Goal: Transaction & Acquisition: Purchase product/service

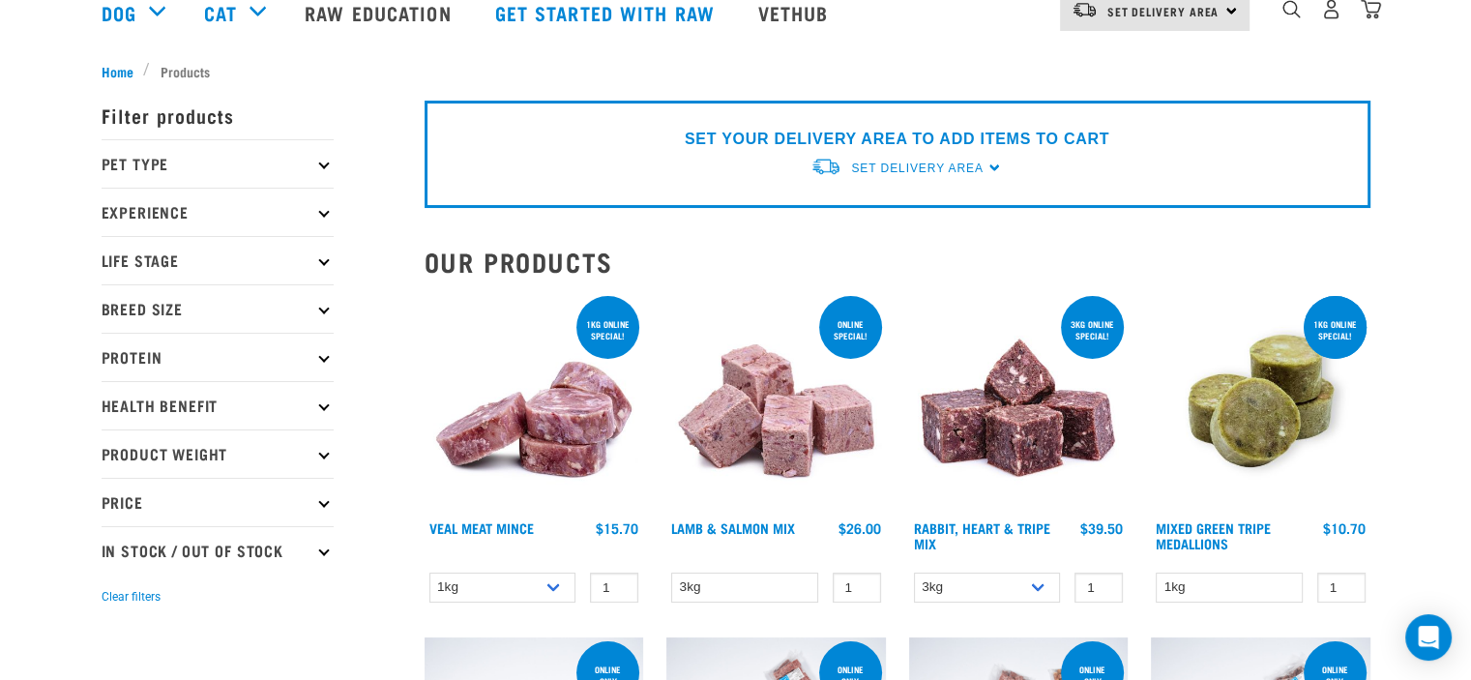
scroll to position [193, 0]
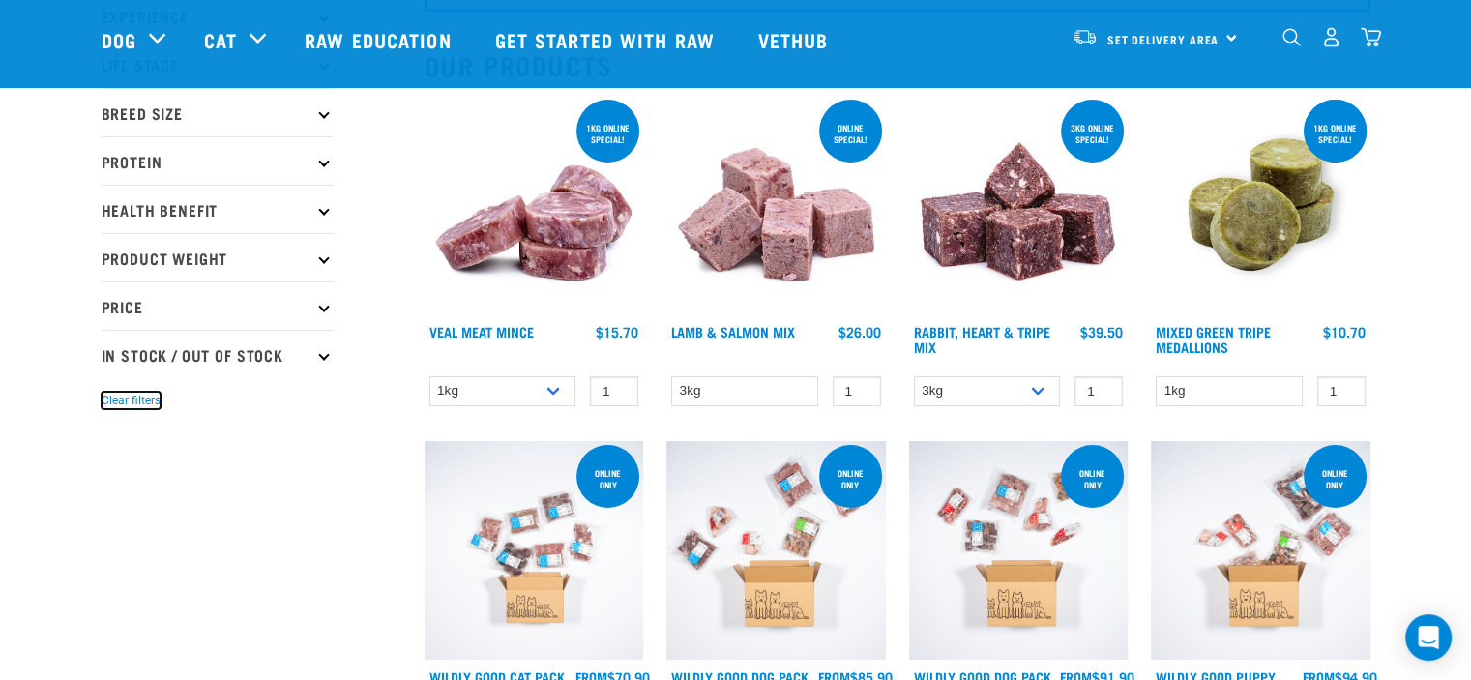
click at [131, 397] on button "Clear filters" at bounding box center [131, 400] width 59 height 17
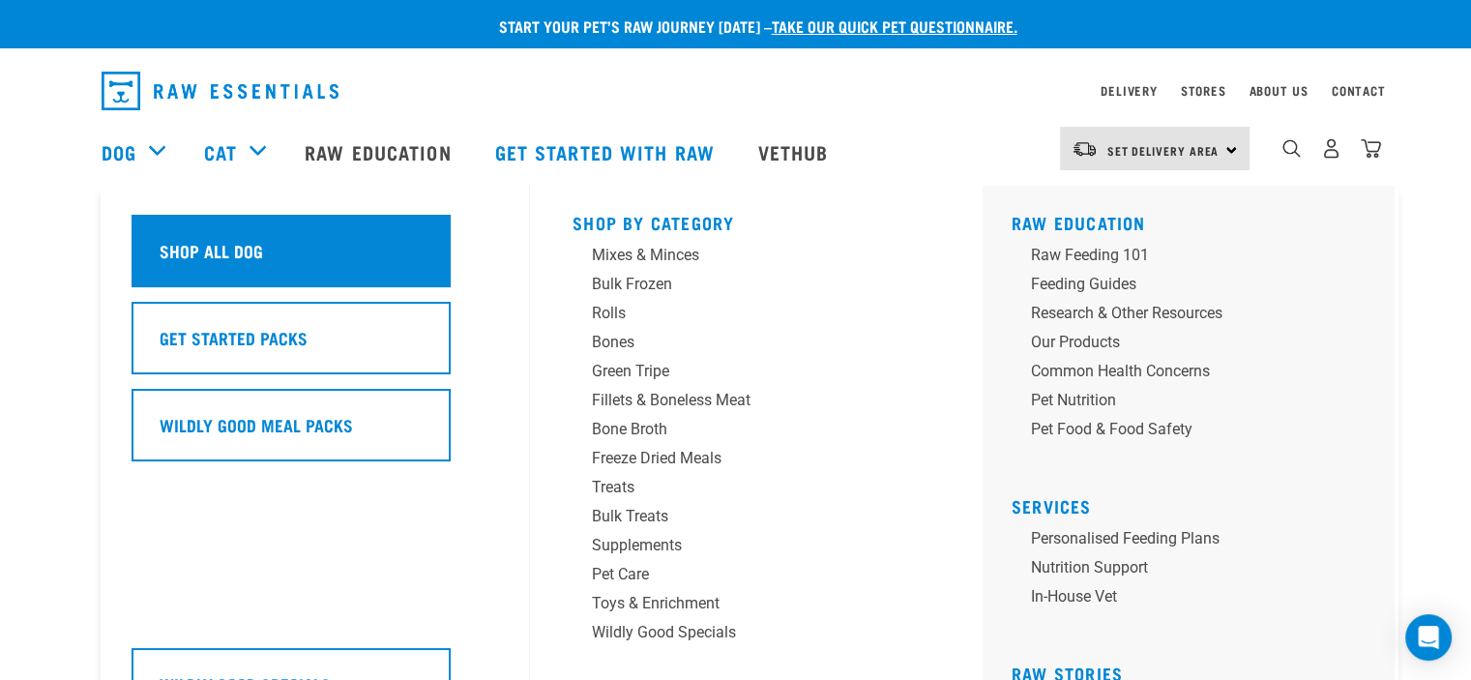
click at [227, 243] on h5 "Shop All Dog" at bounding box center [211, 250] width 103 height 25
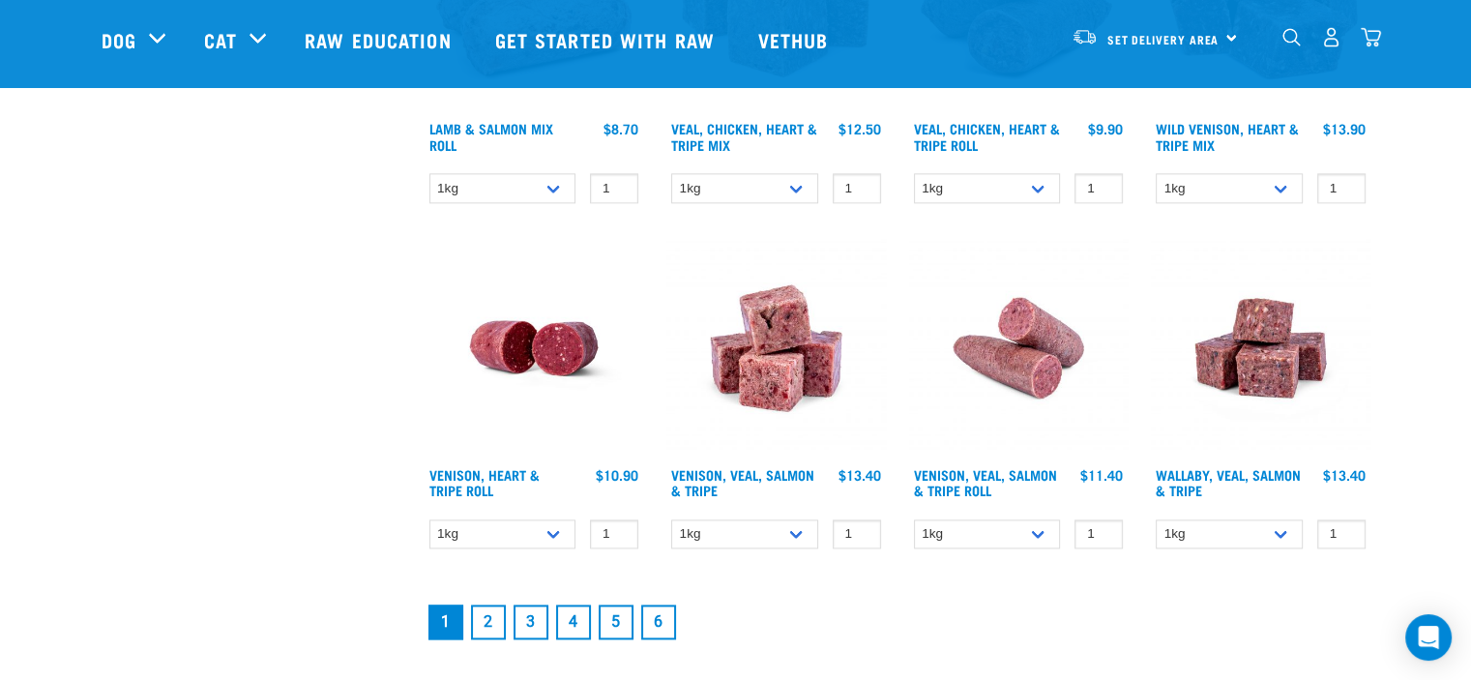
scroll to position [2573, 0]
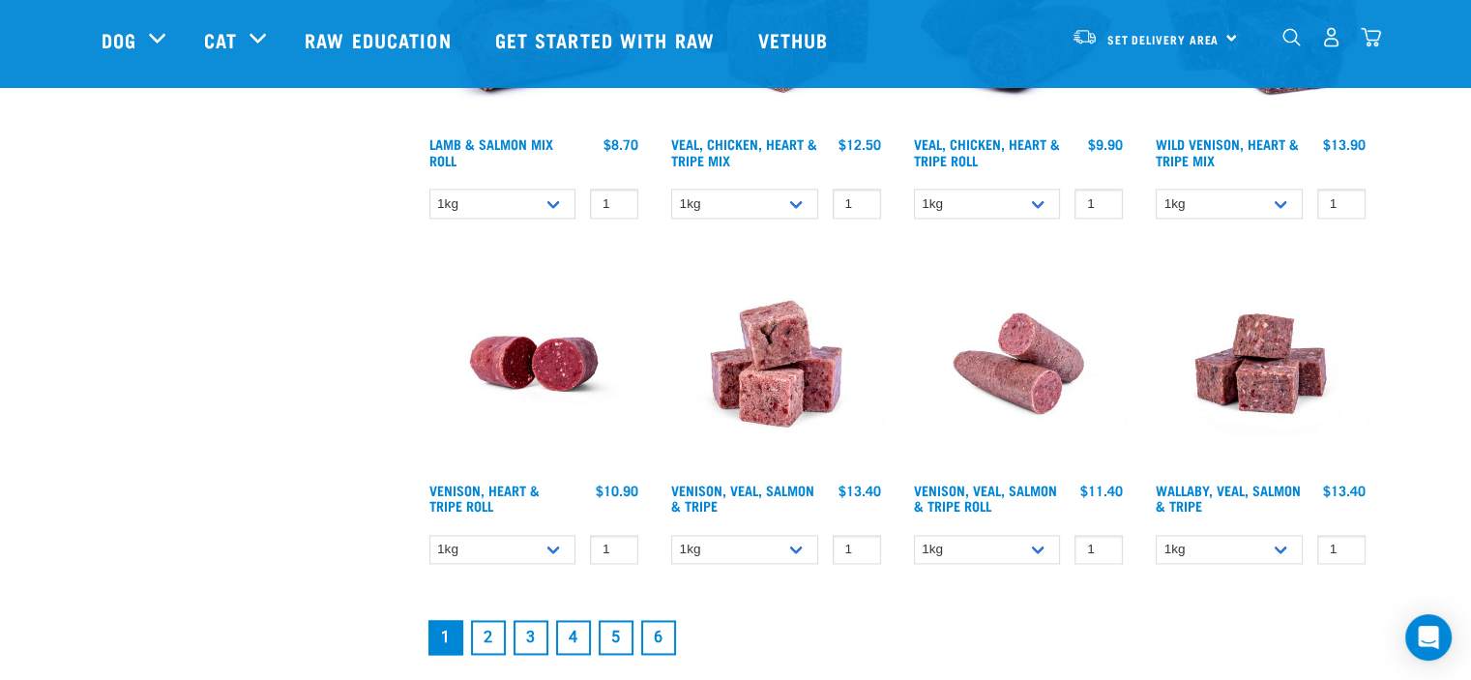
click at [665, 629] on link "6" at bounding box center [658, 637] width 35 height 35
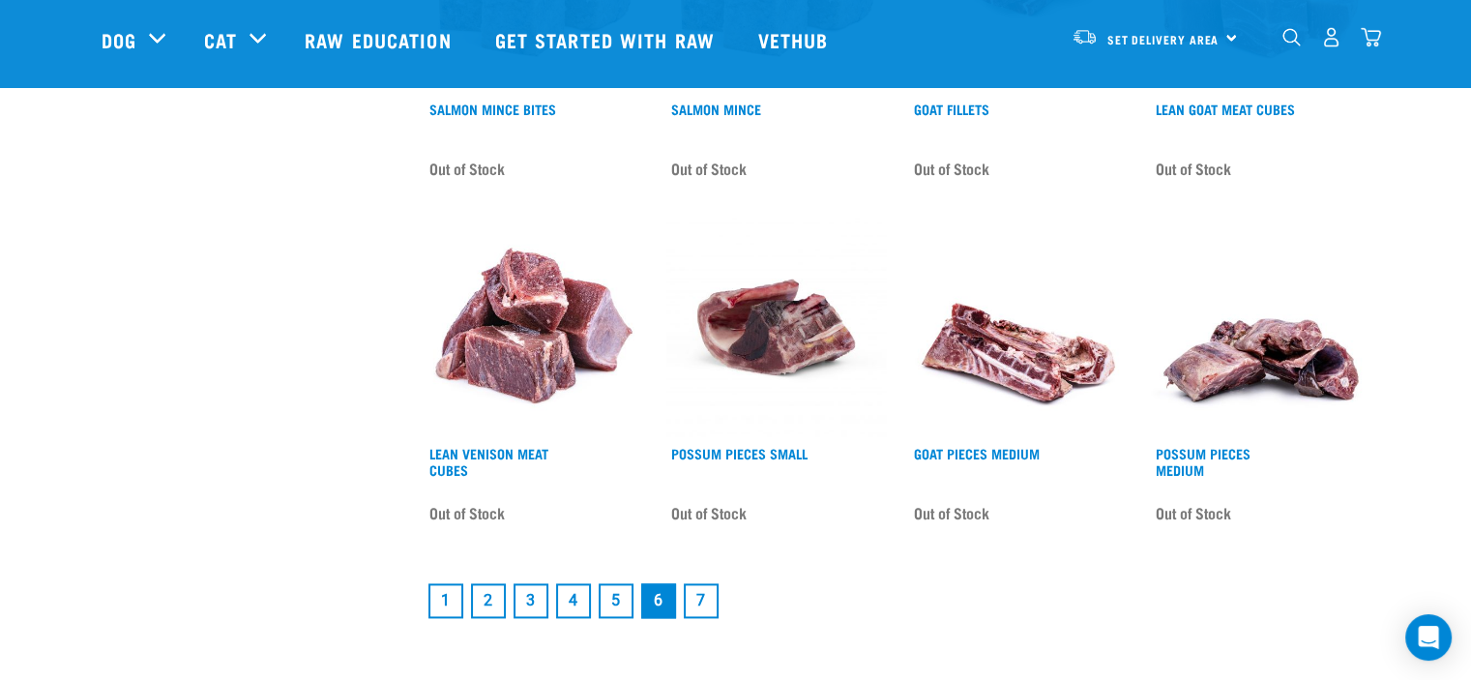
scroll to position [2708, 0]
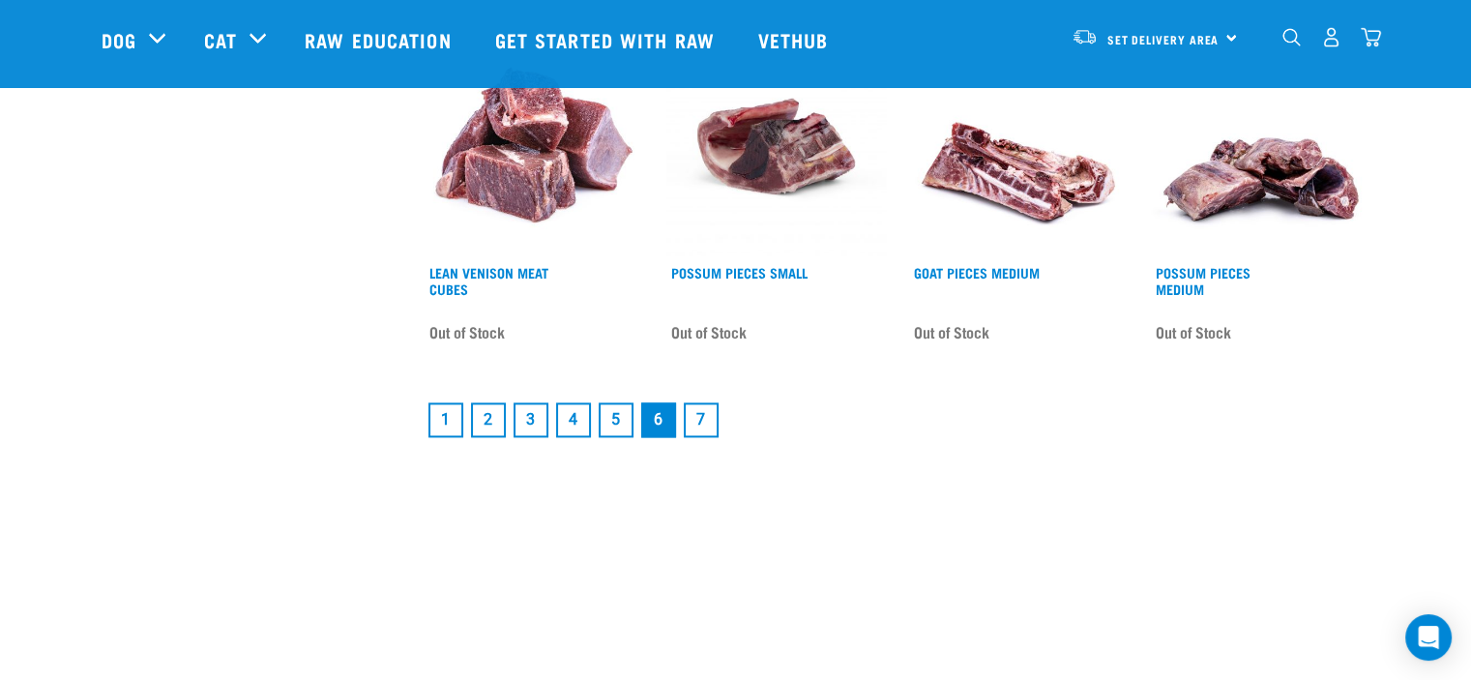
click at [702, 417] on link "7" at bounding box center [701, 419] width 35 height 35
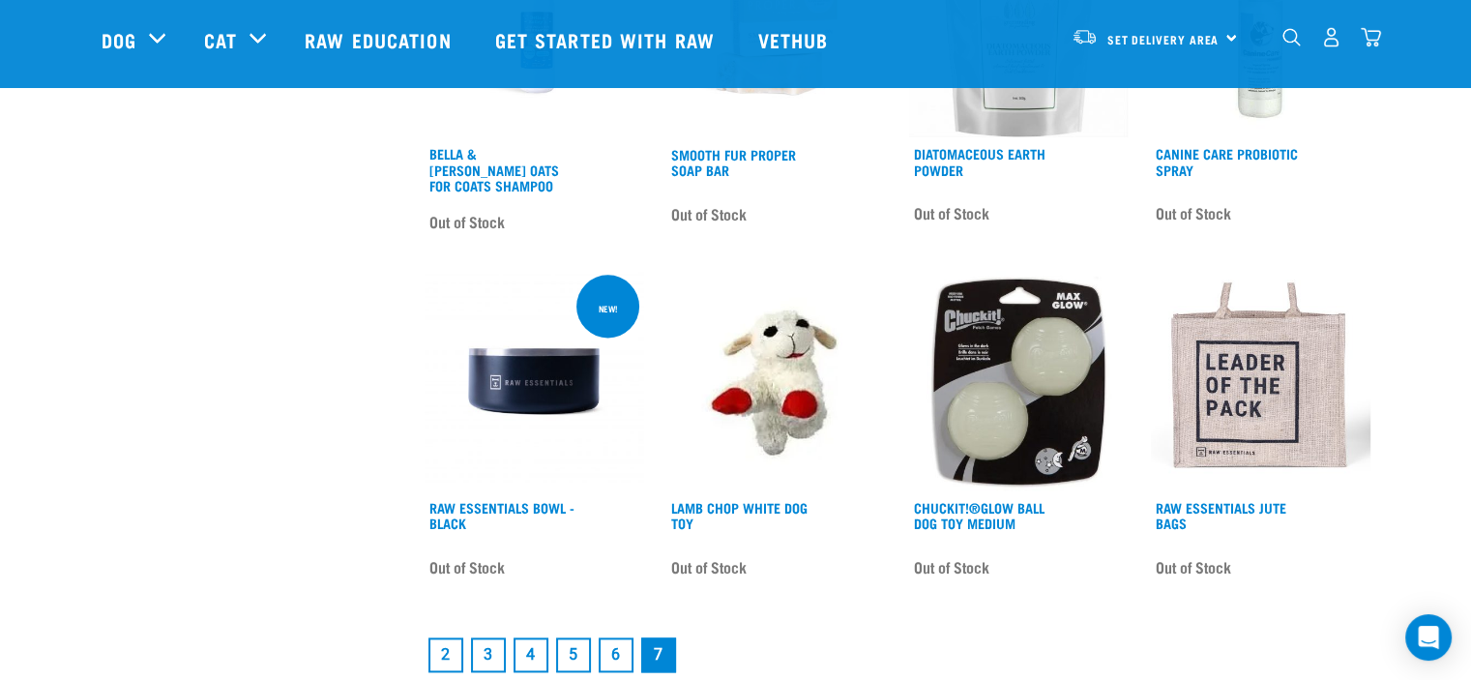
scroll to position [2611, 0]
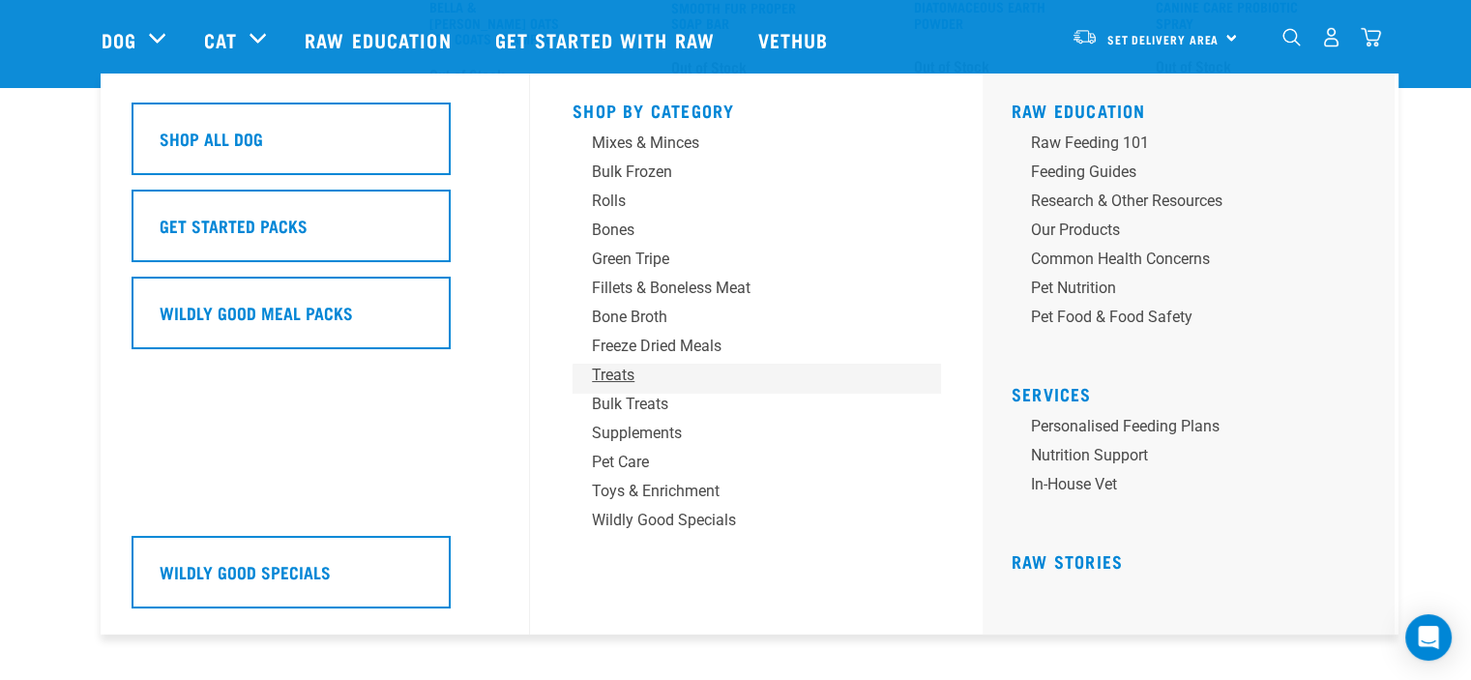
click at [626, 374] on div "Treats" at bounding box center [743, 375] width 302 height 23
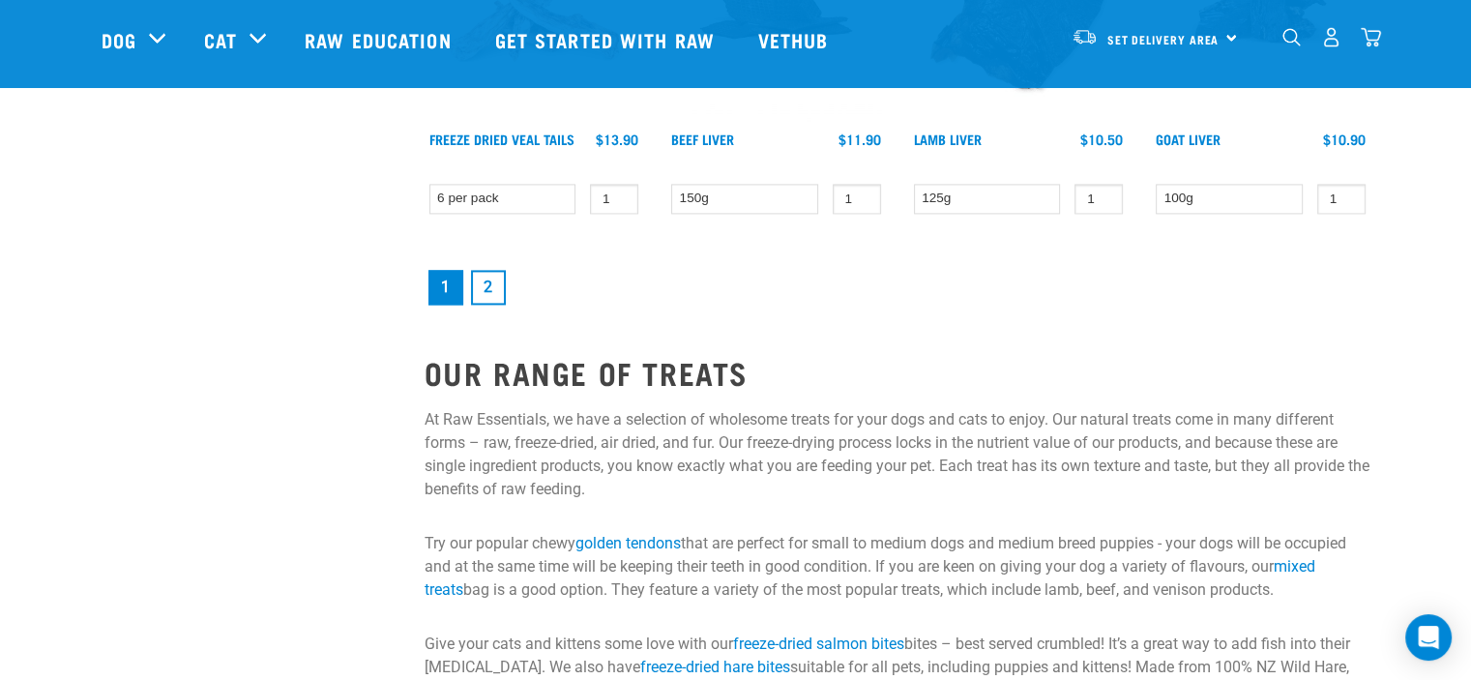
scroll to position [2805, 0]
click at [481, 280] on link "2" at bounding box center [488, 286] width 35 height 35
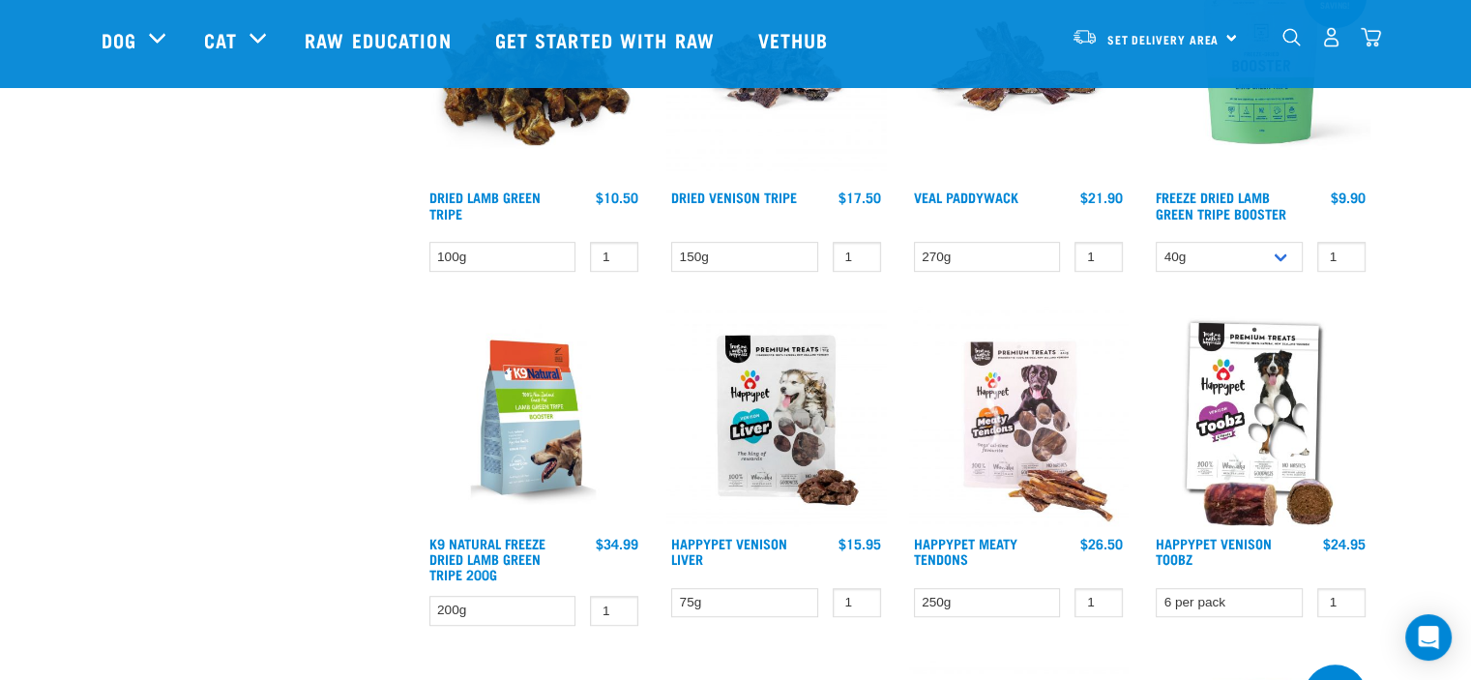
scroll to position [967, 0]
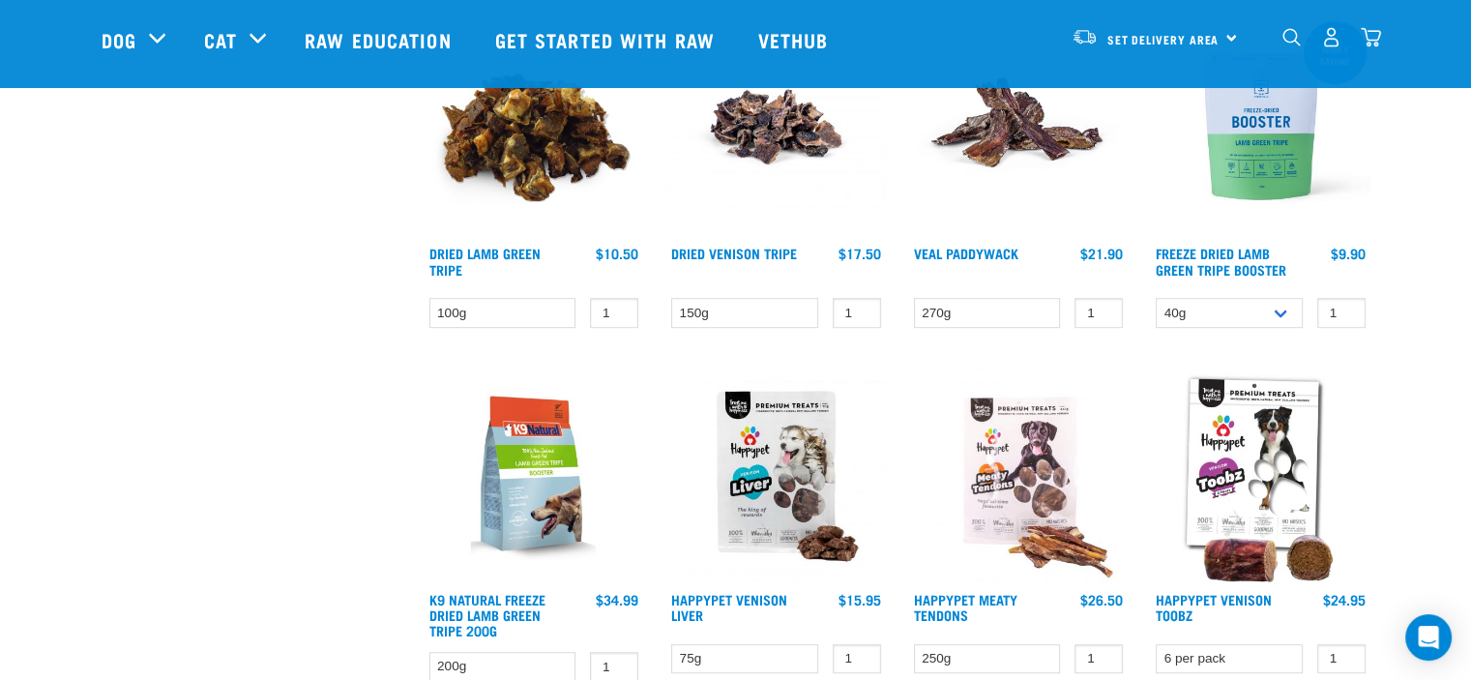
click at [1271, 175] on img at bounding box center [1261, 127] width 220 height 220
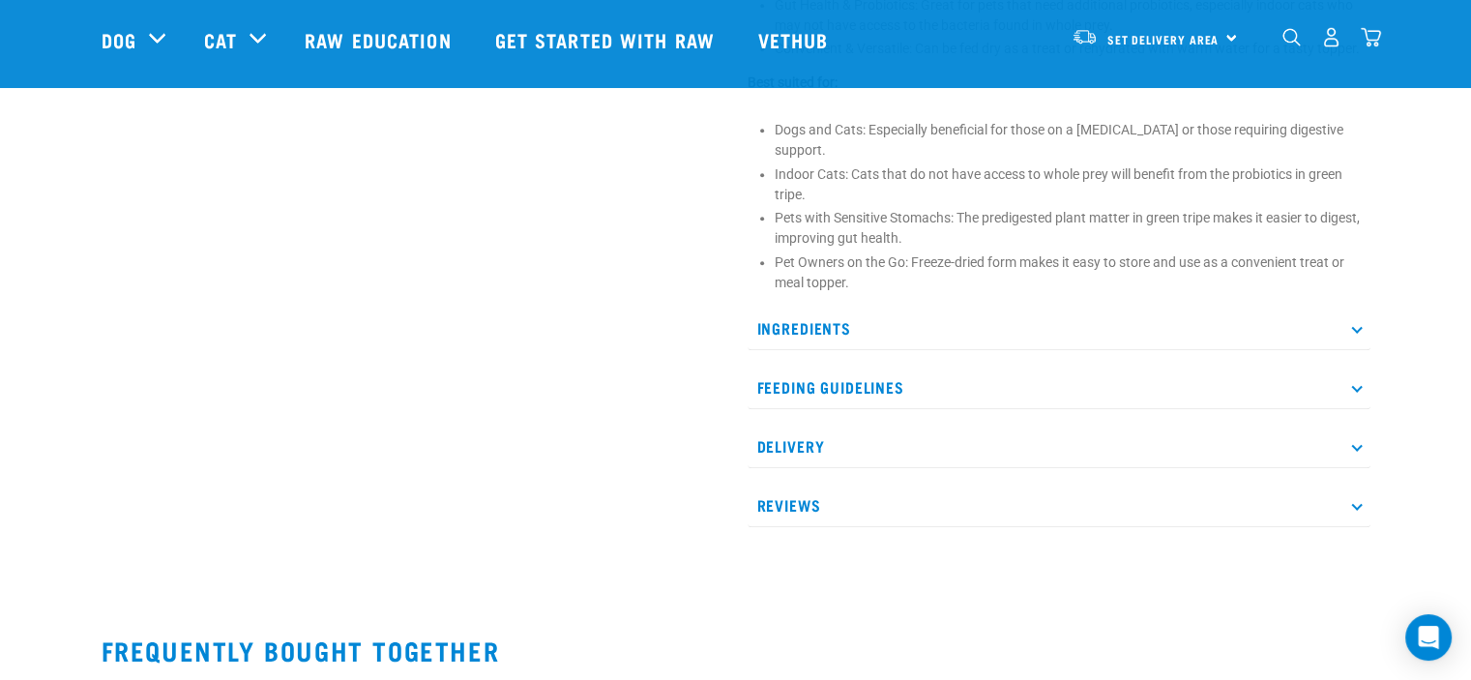
scroll to position [1064, 0]
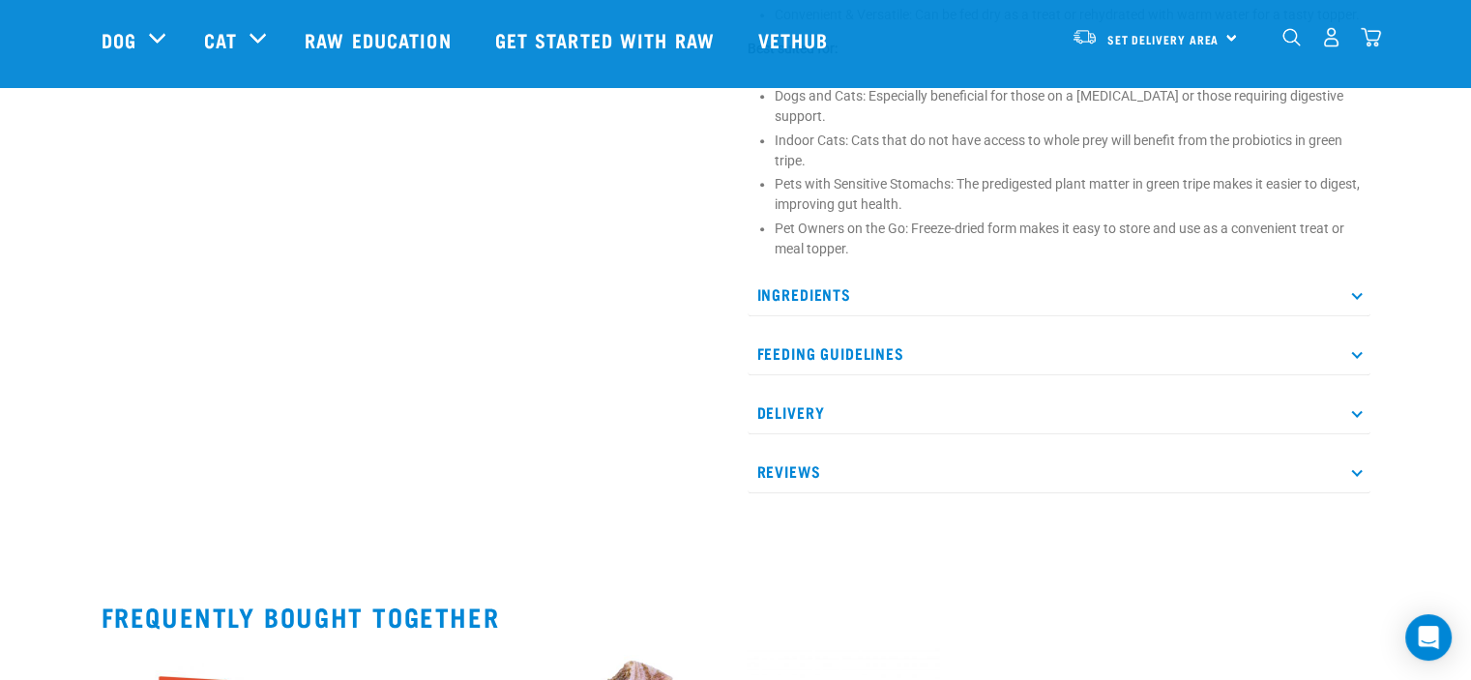
click at [802, 274] on p "Ingredients" at bounding box center [1059, 295] width 623 height 44
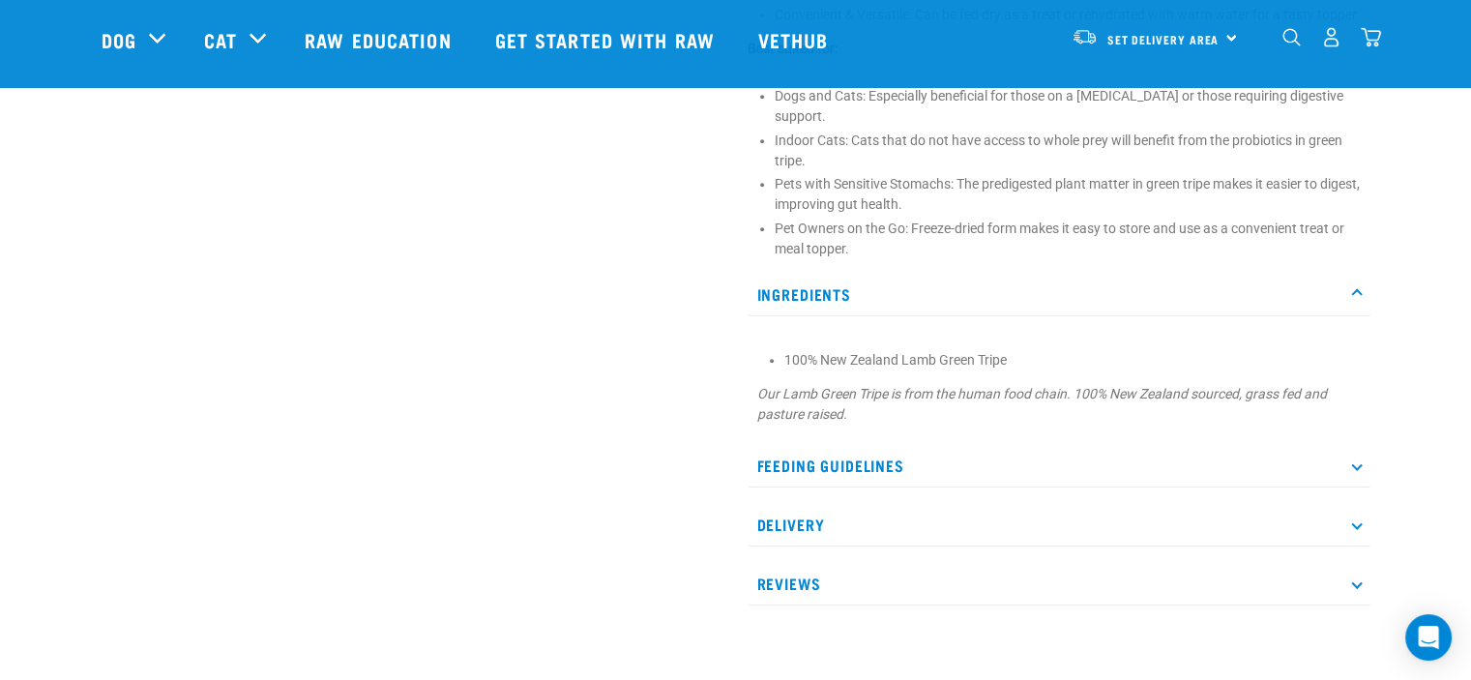
click at [859, 445] on p "Feeding Guidelines" at bounding box center [1059, 466] width 623 height 44
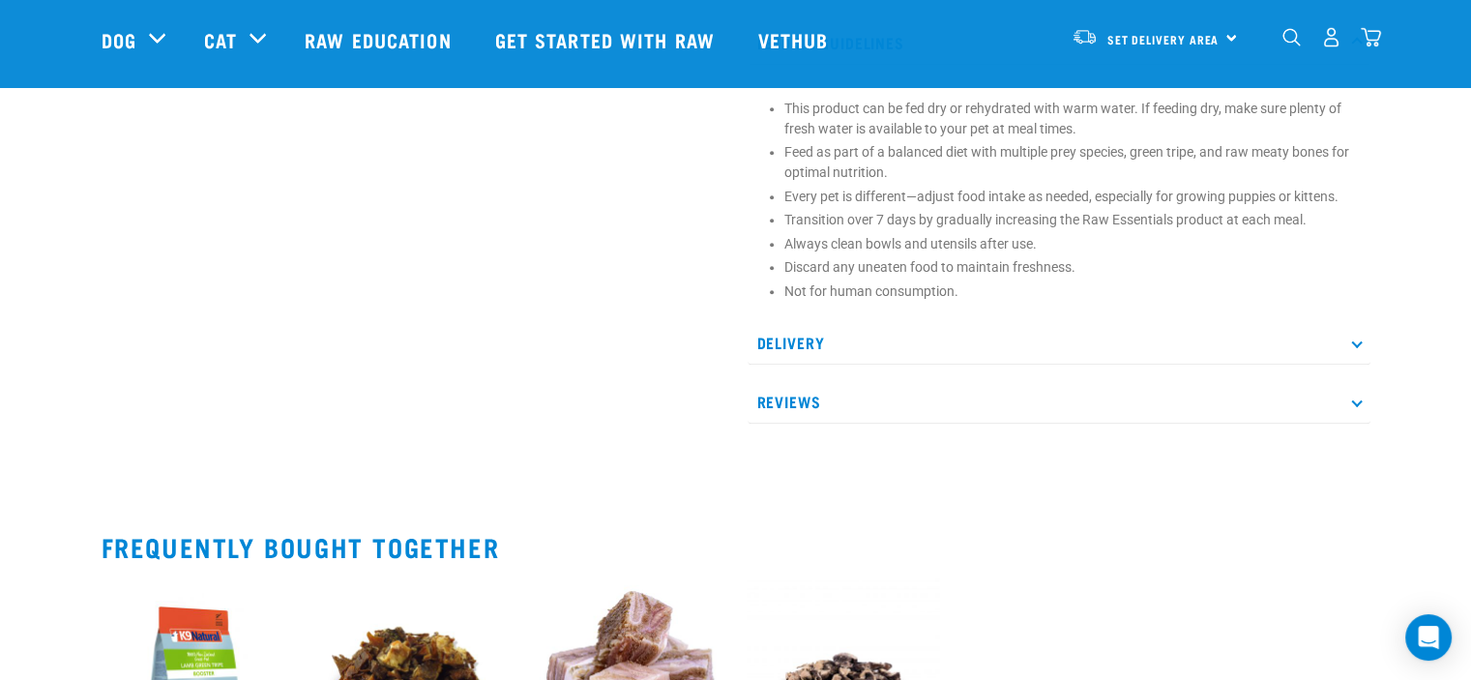
scroll to position [1547, 0]
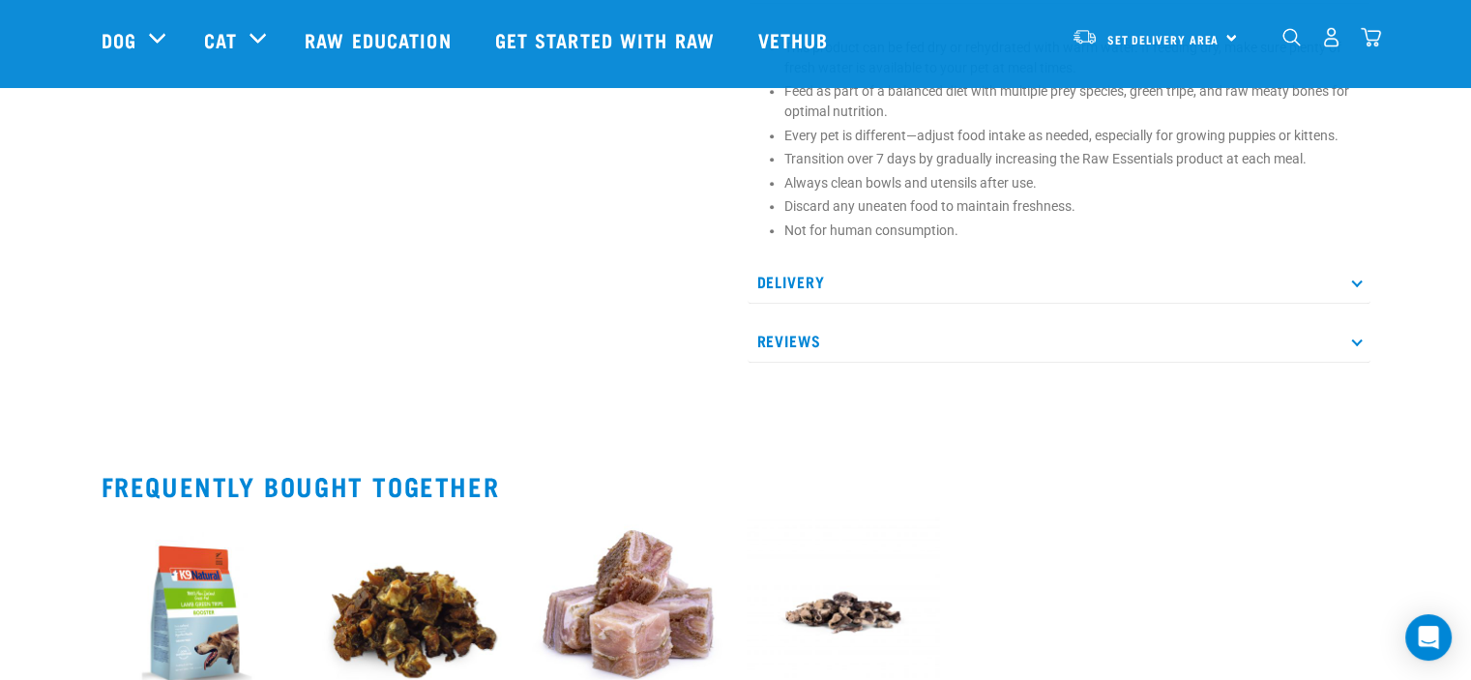
click at [781, 319] on p "Reviews" at bounding box center [1059, 341] width 623 height 44
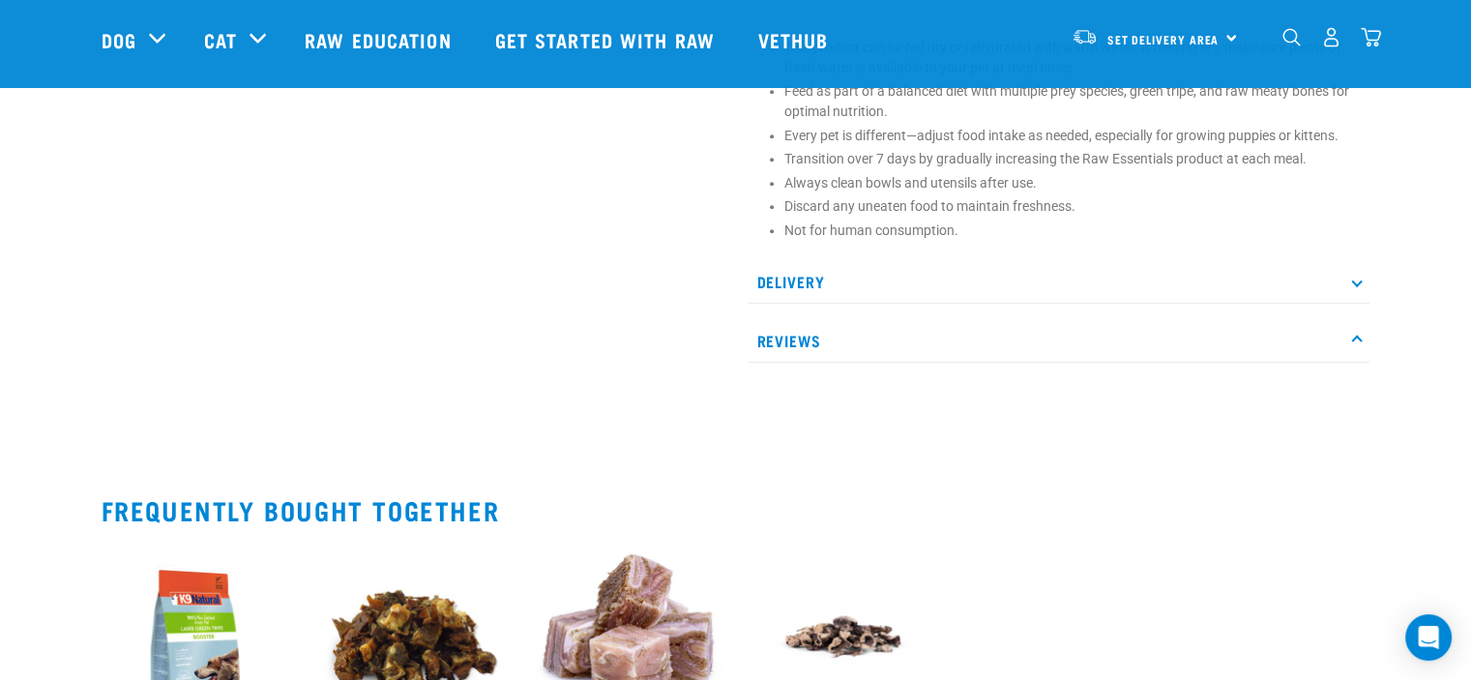
click at [781, 319] on p "Reviews" at bounding box center [1059, 341] width 623 height 44
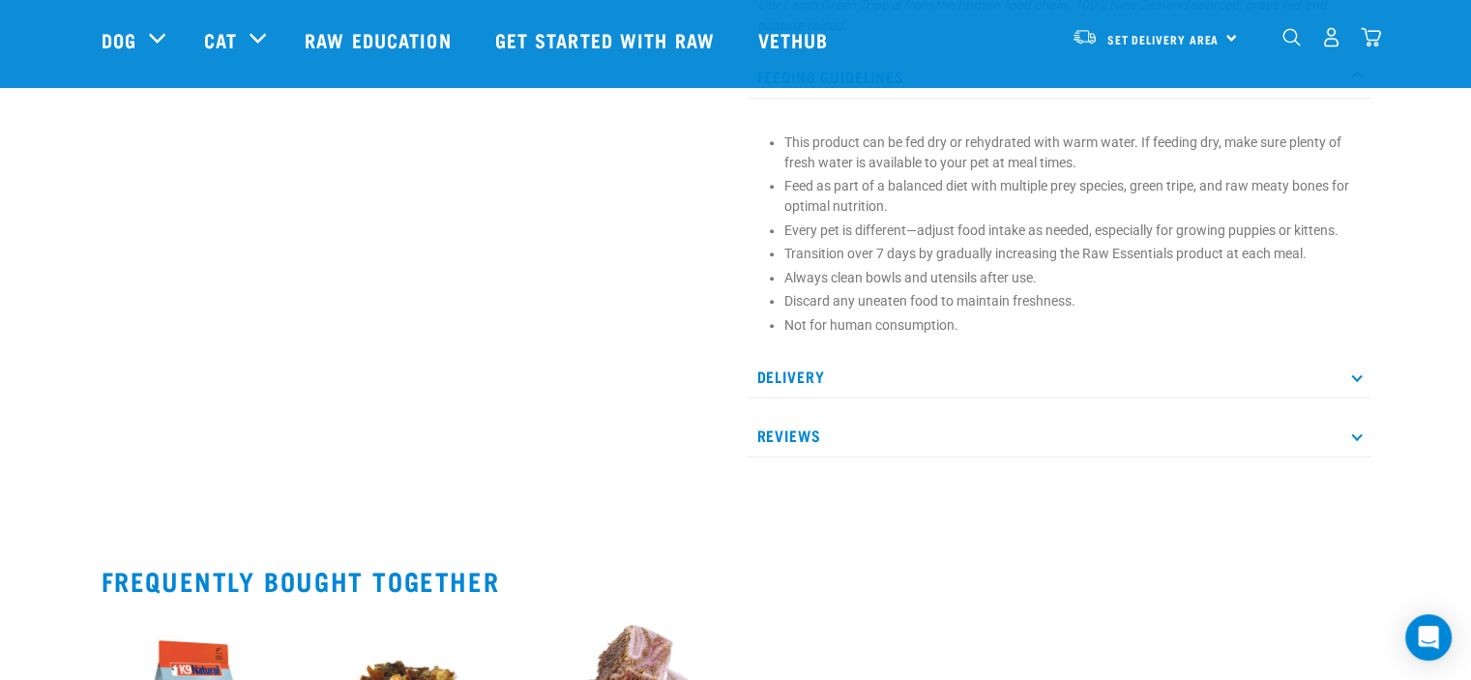
scroll to position [1451, 0]
click at [1358, 431] on icon at bounding box center [1356, 436] width 11 height 11
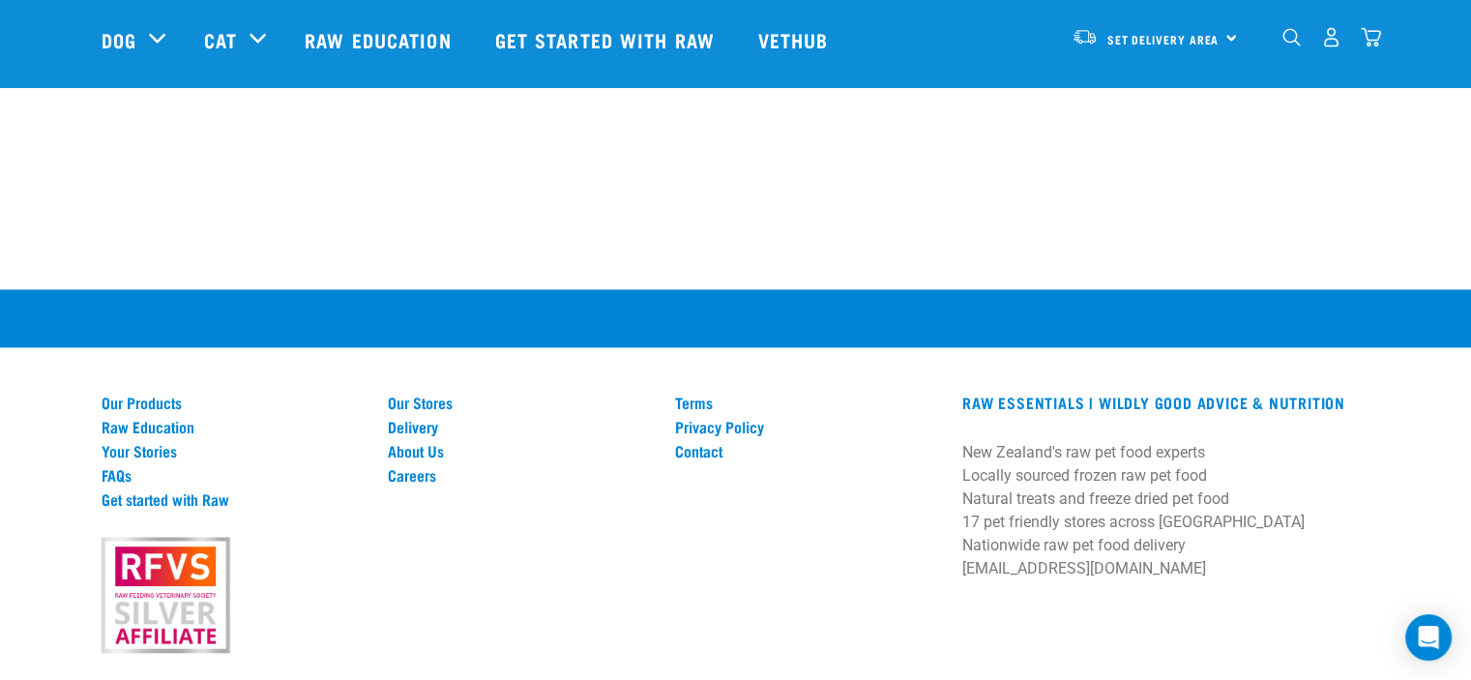
scroll to position [2728, 0]
